Goal: Transaction & Acquisition: Subscribe to service/newsletter

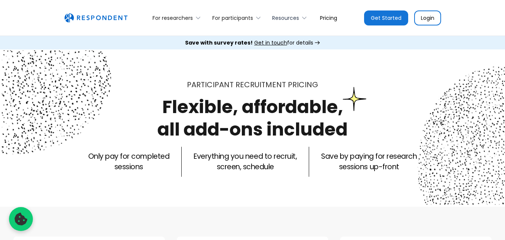
click at [301, 17] on icon at bounding box center [304, 17] width 7 height 7
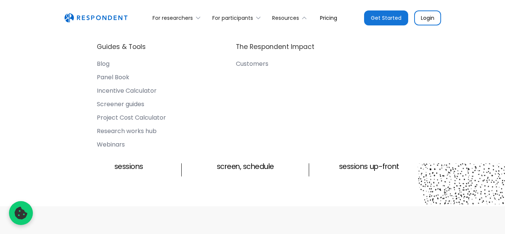
click at [431, 18] on link "Login" at bounding box center [428, 17] width 27 height 15
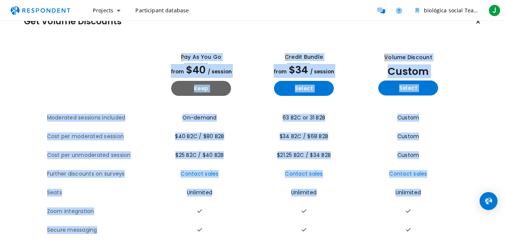
scroll to position [73, 0]
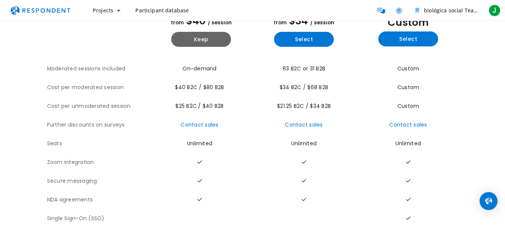
drag, startPoint x: 125, startPoint y: 77, endPoint x: 266, endPoint y: 254, distance: 225.8
click at [266, 172] on html "Projects Create project Projects dashboard Participant database biológica socia…" at bounding box center [252, 52] width 505 height 240
copy table "The table outlines the plans provided by Respondent for comparison, and include…"
click at [106, 33] on th at bounding box center [98, 25] width 103 height 67
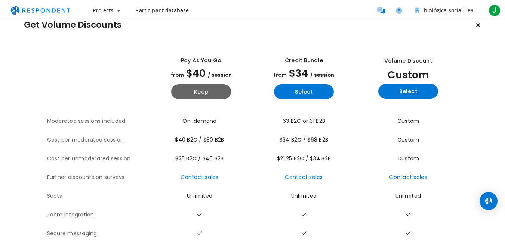
scroll to position [0, 0]
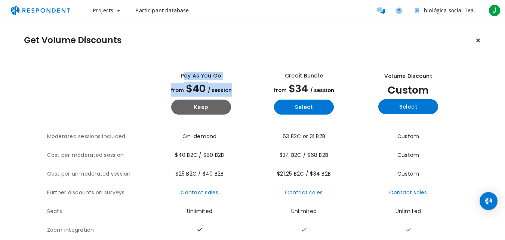
drag, startPoint x: 181, startPoint y: 72, endPoint x: 233, endPoint y: 89, distance: 54.5
click at [233, 89] on div "Pay as you go from $40 / session Keep" at bounding box center [201, 93] width 97 height 55
click at [209, 104] on button "Keep" at bounding box center [201, 107] width 60 height 15
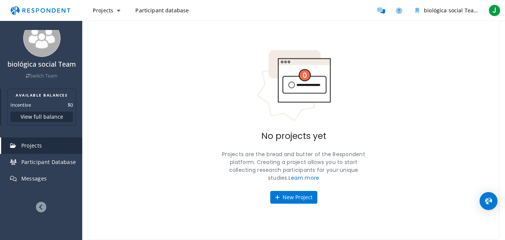
scroll to position [21, 0]
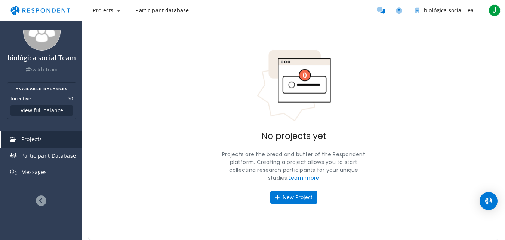
click at [40, 201] on icon at bounding box center [41, 200] width 10 height 10
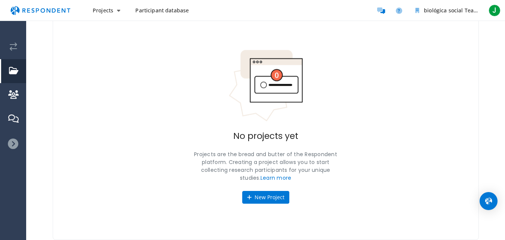
scroll to position [0, 0]
click at [16, 141] on icon at bounding box center [13, 143] width 10 height 10
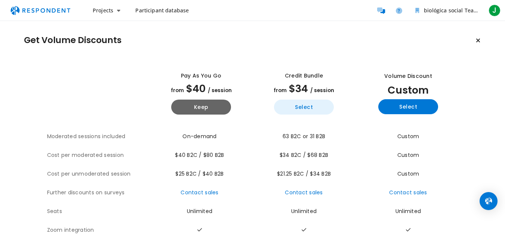
click at [308, 106] on button "Select" at bounding box center [304, 107] width 60 height 15
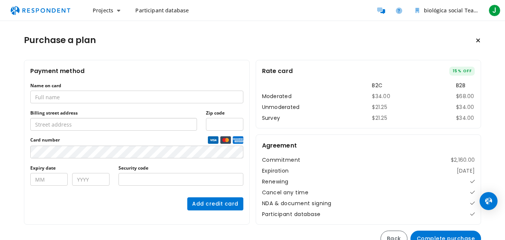
click at [159, 129] on input "Billing street address" at bounding box center [113, 124] width 167 height 13
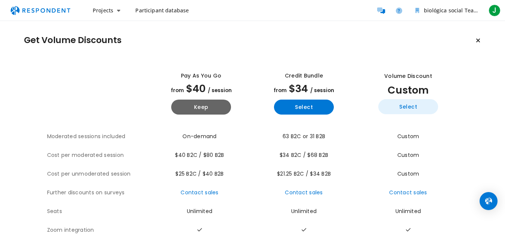
click at [421, 107] on button "Select" at bounding box center [409, 106] width 60 height 15
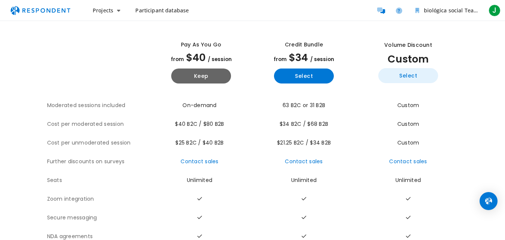
scroll to position [73, 0]
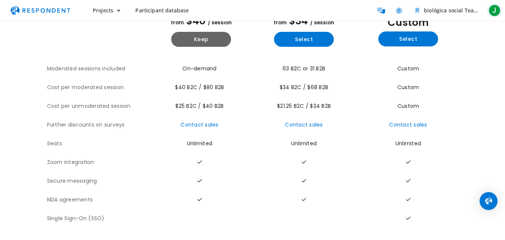
click at [499, 9] on span "J" at bounding box center [495, 10] width 12 height 12
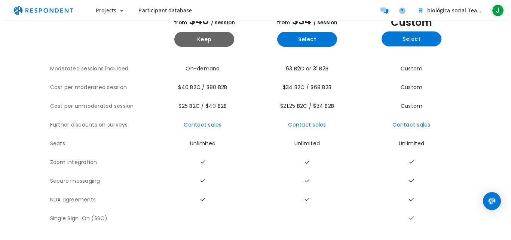
scroll to position [0, 0]
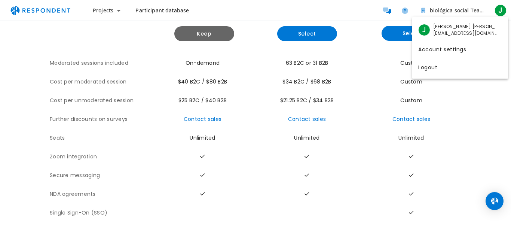
click at [199, 120] on md-backdrop at bounding box center [255, 156] width 511 height 313
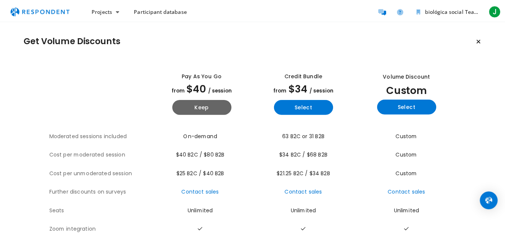
scroll to position [73, 0]
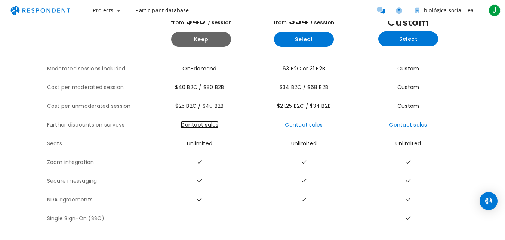
click at [199, 121] on link "Contact sales" at bounding box center [200, 124] width 38 height 7
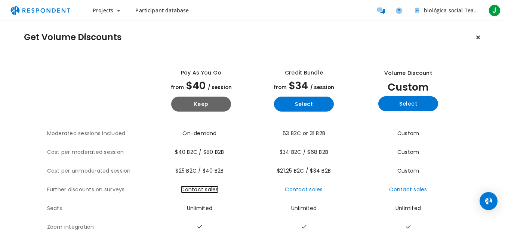
scroll to position [0, 0]
